Goal: Find specific page/section: Find specific page/section

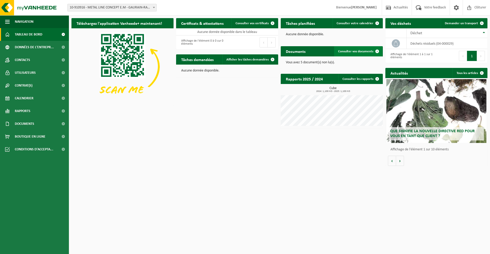
click at [354, 52] on span "Consulter vos documents" at bounding box center [355, 51] width 35 height 3
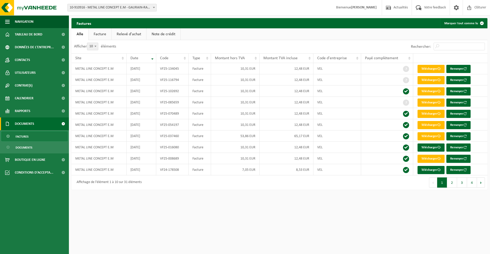
click at [98, 36] on link "Facture" at bounding box center [100, 34] width 23 height 12
click at [130, 32] on link "Relevé d'achat" at bounding box center [129, 34] width 35 height 12
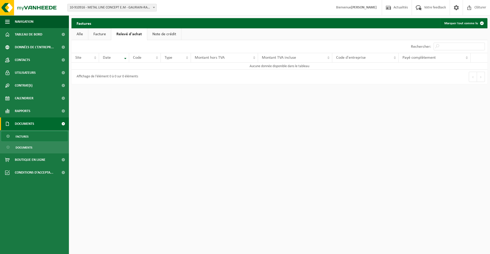
click at [165, 33] on link "Note de crédit" at bounding box center [164, 34] width 34 height 12
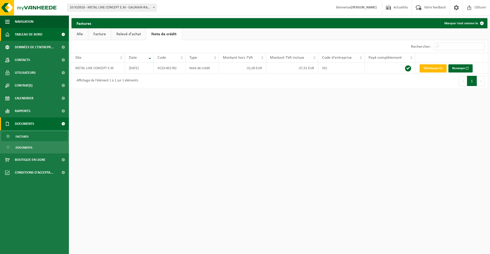
click at [35, 37] on span "Tableau de bord" at bounding box center [29, 34] width 28 height 13
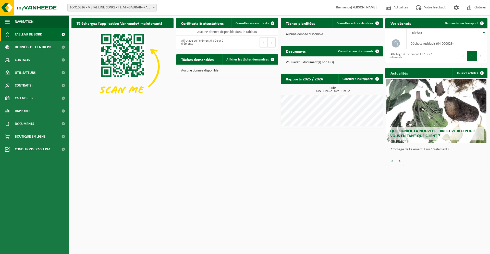
click at [153, 7] on span at bounding box center [153, 7] width 5 height 7
